Goal: Task Accomplishment & Management: Manage account settings

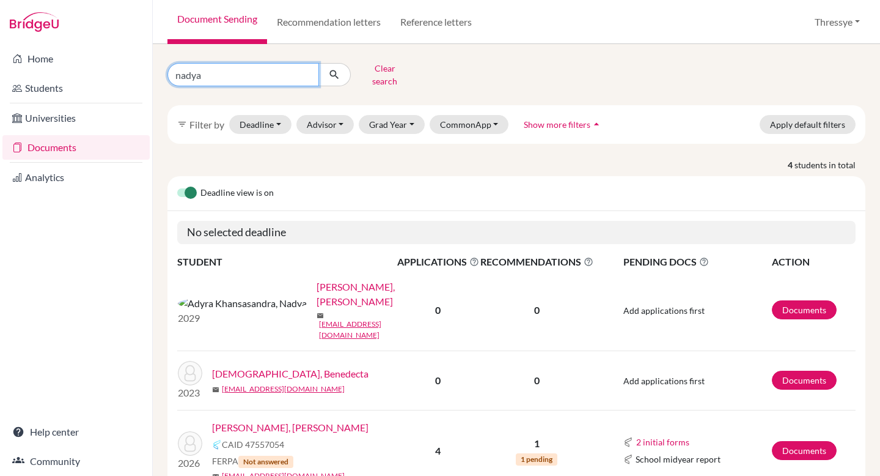
drag, startPoint x: 216, startPoint y: 72, endPoint x: 144, endPoint y: 71, distance: 71.5
click at [144, 71] on div "Home Students Universities Documents Analytics Help center Community Document S…" at bounding box center [440, 238] width 880 height 476
type input "hyerim"
click button "submit" at bounding box center [335, 74] width 32 height 23
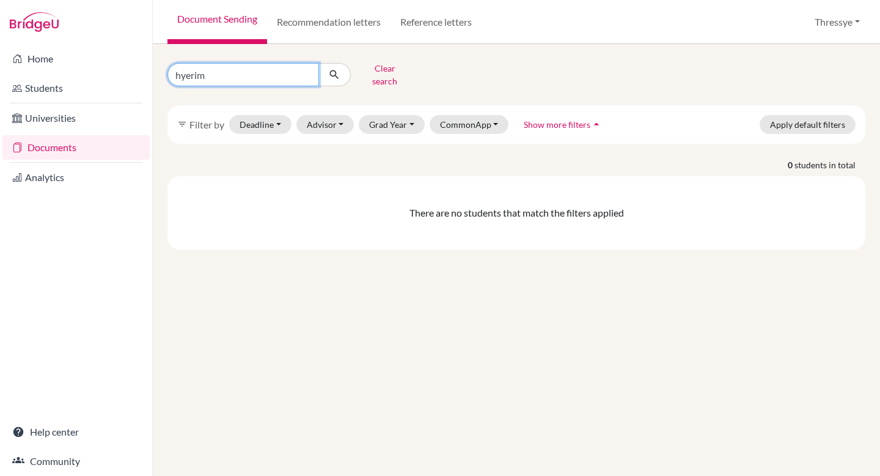
click at [191, 73] on input "hyerim" at bounding box center [244, 74] width 152 height 23
type input "[PERSON_NAME]"
click button "submit" at bounding box center [335, 74] width 32 height 23
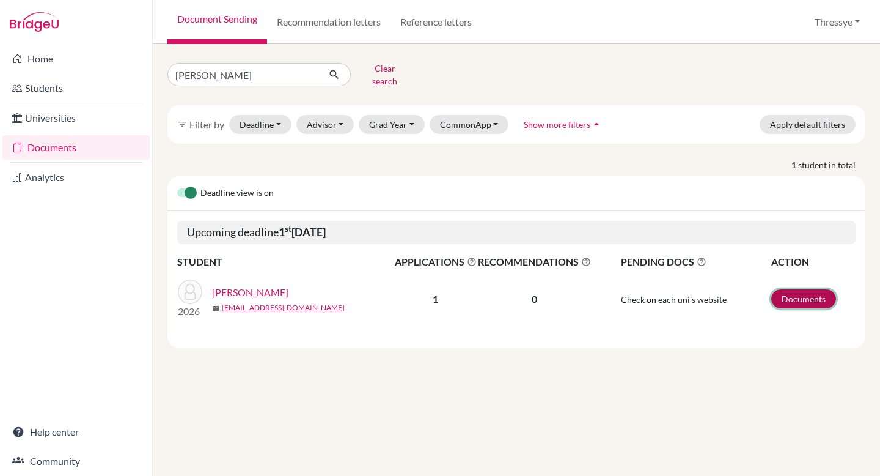
click at [800, 293] on link "Documents" at bounding box center [804, 298] width 65 height 19
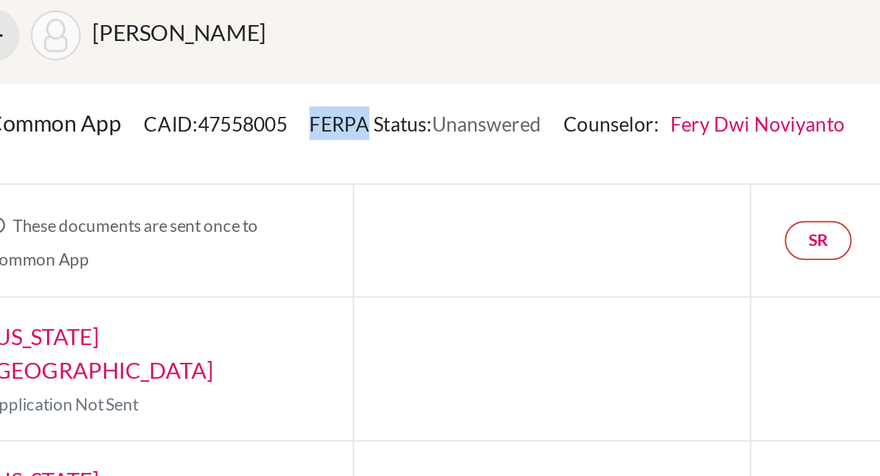
drag, startPoint x: 327, startPoint y: 123, endPoint x: 353, endPoint y: 122, distance: 25.7
click at [352, 122] on div "Common App CAID: 47558005 FERPA Status: Unanswered Counselor: [PERSON_NAME] Fir…" at bounding box center [370, 128] width 394 height 24
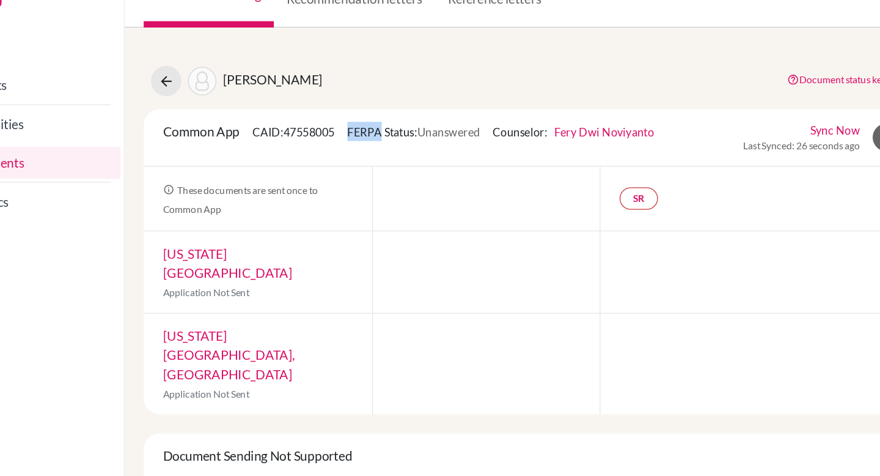
click at [517, 127] on link "Fery Dwi Noviyanto" at bounding box center [520, 124] width 76 height 10
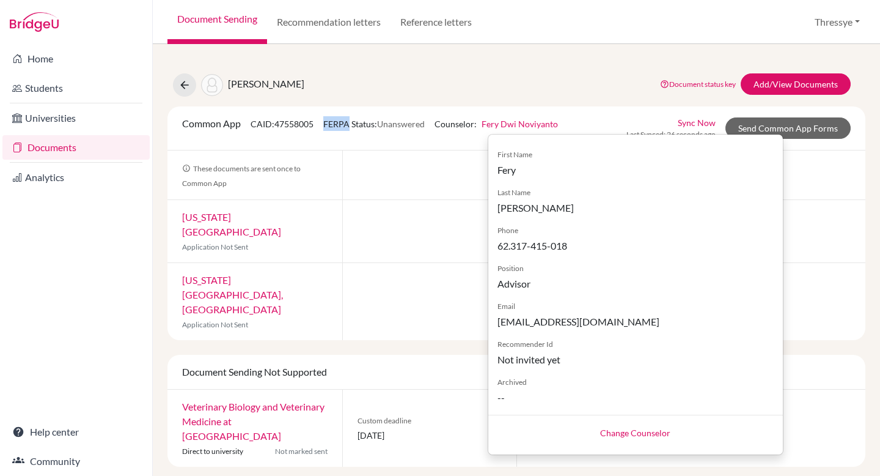
click at [637, 434] on link "Change Counselor" at bounding box center [635, 432] width 70 height 10
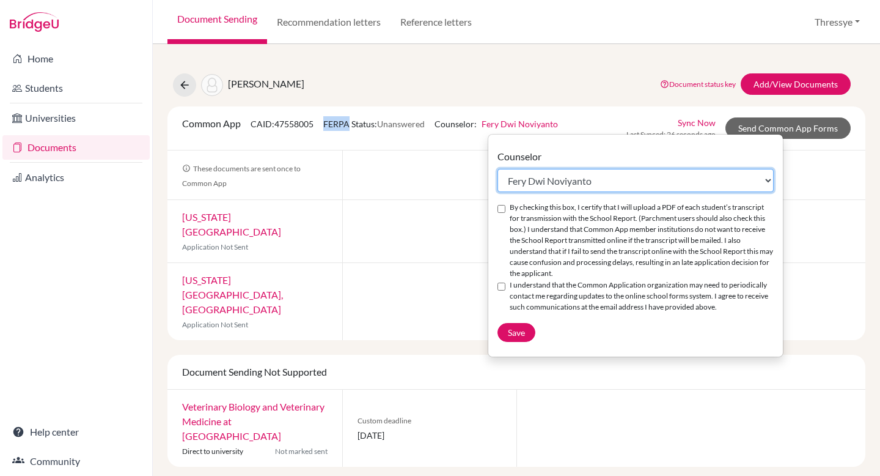
click at [603, 175] on select "Select counselor [PERSON_NAME] . Stefanus . Tutik . [PERSON_NAME] Aksa [PERSON_…" at bounding box center [636, 180] width 276 height 23
select select "81545"
click at [498, 169] on select "Select counselor [PERSON_NAME] . Stefanus . Tutik . [PERSON_NAME] Aksa [PERSON_…" at bounding box center [636, 180] width 276 height 23
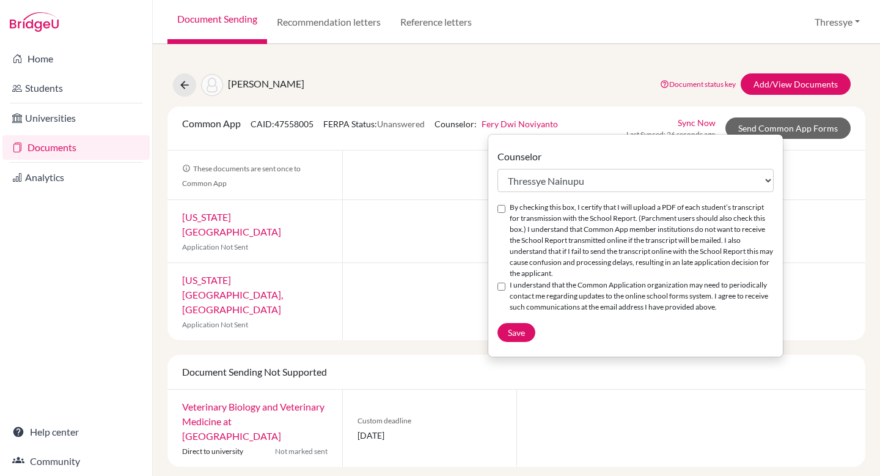
click at [503, 201] on div "Counselor Select counselor [GEOGRAPHIC_DATA] . Stefanus . Tutik . [PERSON_NAME]…" at bounding box center [635, 245] width 295 height 193
click at [501, 211] on input "By checking this box, I certify that I will upload a PDF of each student’s tran…" at bounding box center [502, 209] width 8 height 8
checkbox input "true"
click at [502, 287] on input "I understand that the Common Application organization may need to periodically …" at bounding box center [502, 286] width 8 height 8
checkbox input "true"
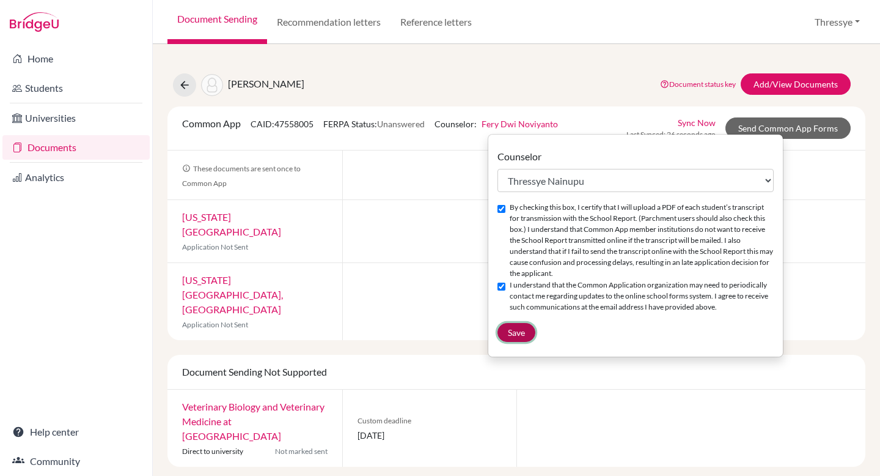
click at [517, 328] on span "Save" at bounding box center [516, 332] width 17 height 10
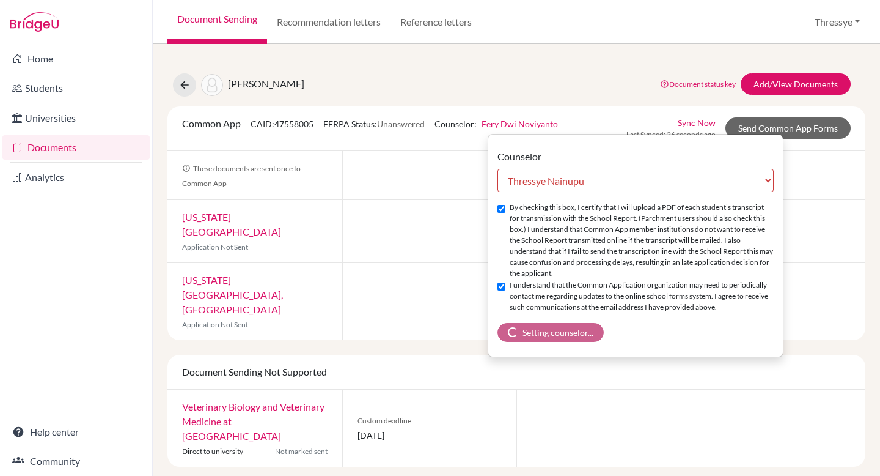
click at [411, 302] on div at bounding box center [429, 301] width 175 height 77
